Goal: Find specific page/section: Find specific page/section

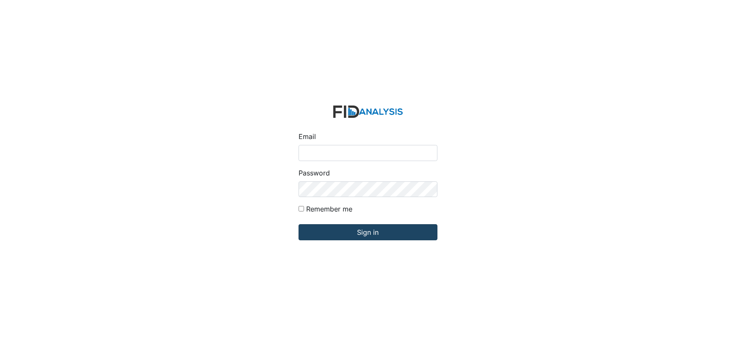
type input "Dsmith@lifeincorporated.com"
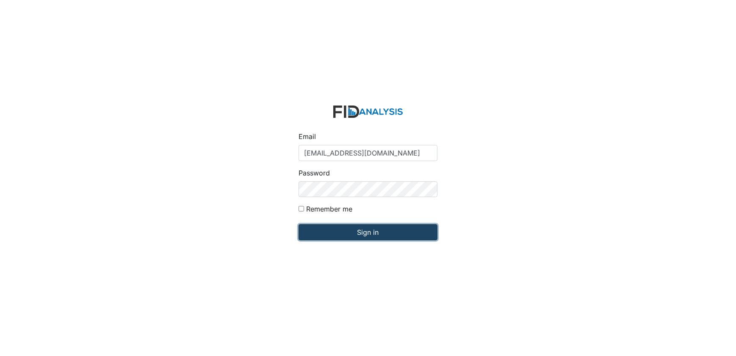
click at [347, 231] on input "Sign in" at bounding box center [368, 232] width 139 height 16
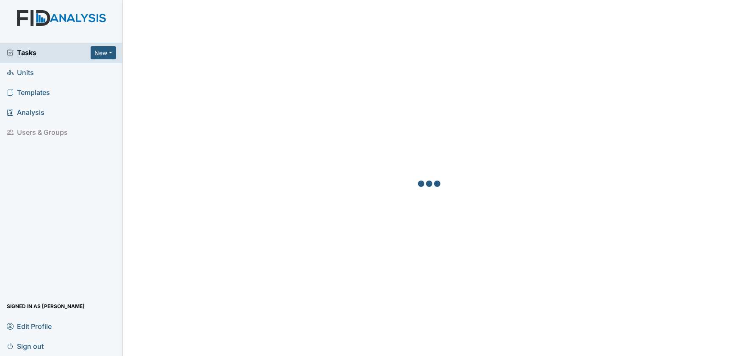
click at [32, 77] on span "Units" at bounding box center [20, 72] width 27 height 13
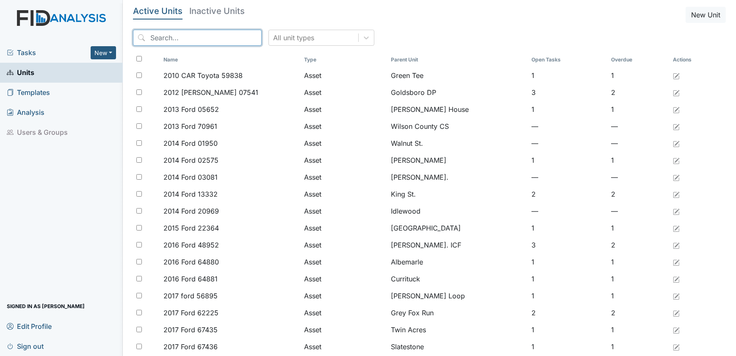
click at [165, 36] on input "search" at bounding box center [197, 38] width 129 height 16
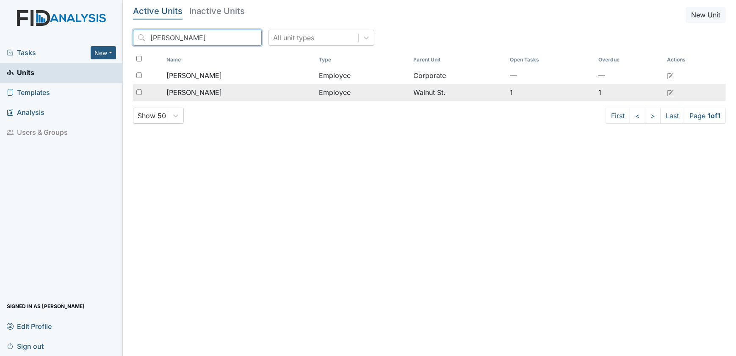
type input "Coppage"
click at [194, 94] on span "Coppage, Marquetta" at bounding box center [193, 92] width 55 height 10
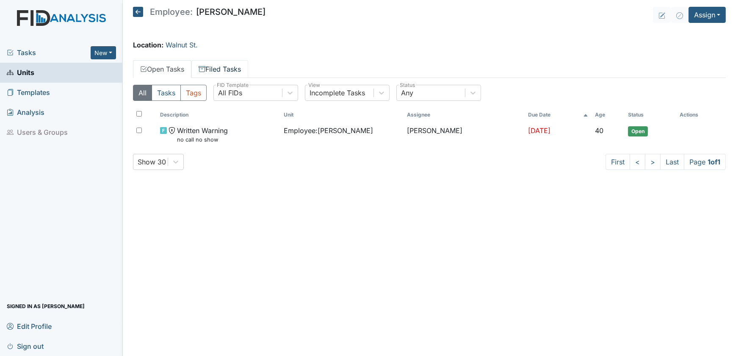
click at [216, 69] on link "Filed Tasks" at bounding box center [219, 69] width 57 height 18
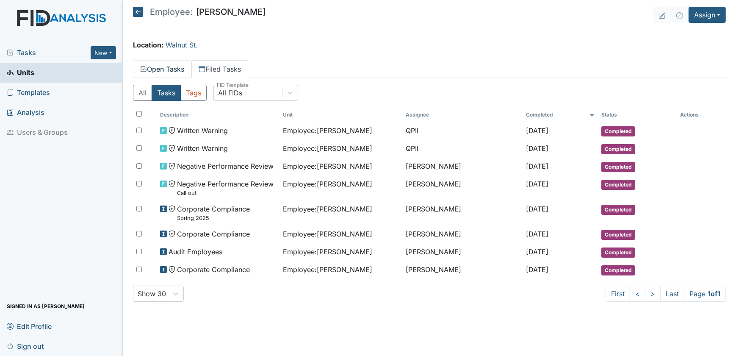
click at [163, 69] on link "Open Tasks" at bounding box center [162, 69] width 58 height 18
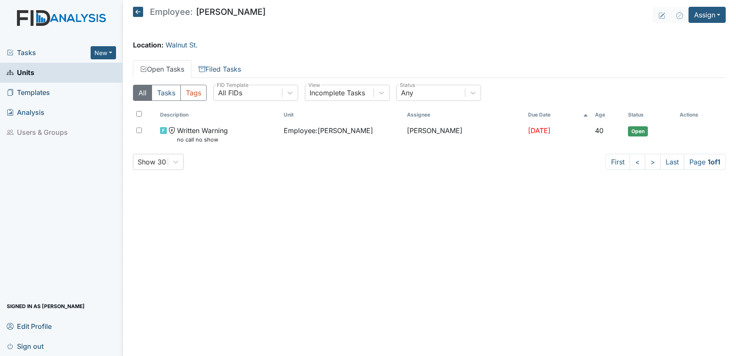
click at [46, 72] on link "Units" at bounding box center [61, 73] width 123 height 20
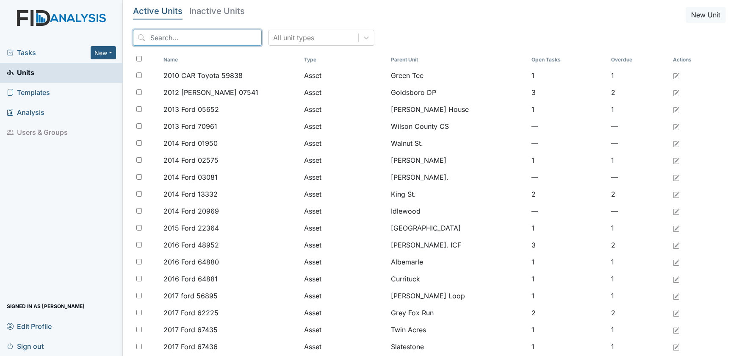
click at [173, 41] on input "search" at bounding box center [197, 38] width 129 height 16
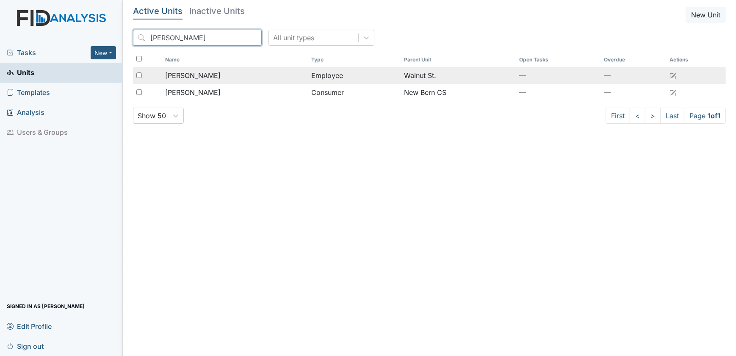
type input "Henry"
click at [182, 81] on td "[PERSON_NAME]" at bounding box center [235, 75] width 146 height 17
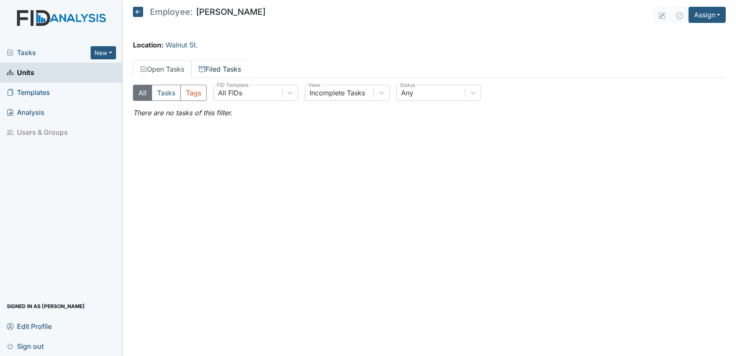
click at [213, 68] on link "Filed Tasks" at bounding box center [219, 69] width 57 height 18
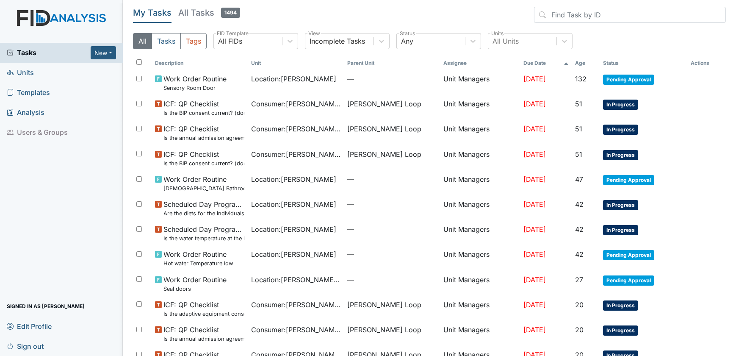
click at [44, 75] on link "Units" at bounding box center [61, 73] width 123 height 20
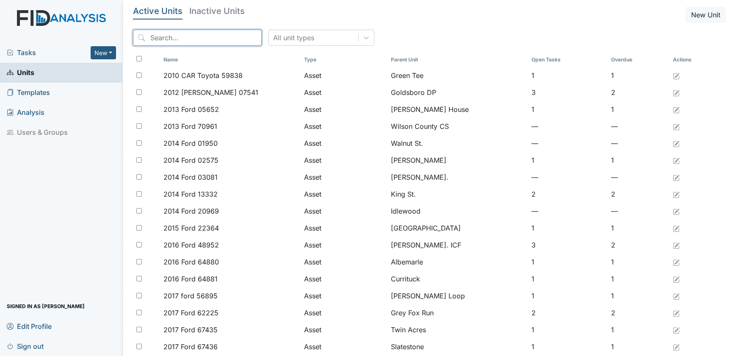
click at [188, 33] on input "search" at bounding box center [197, 38] width 129 height 16
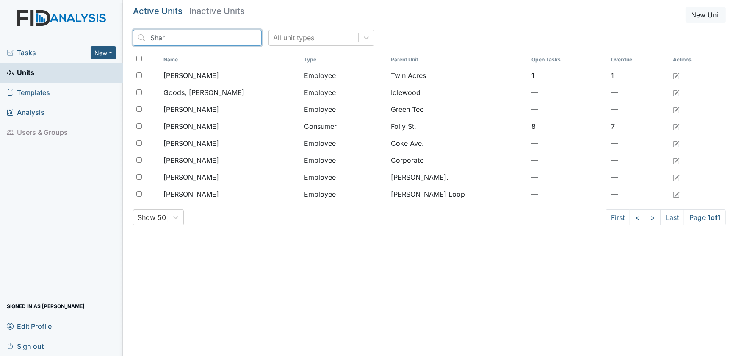
type input "Shar"
click at [201, 269] on main "Active Units Inactive Units New Unit Shar All unit types Name Type Parent Unit …" at bounding box center [429, 178] width 613 height 356
